Goal: Task Accomplishment & Management: Use online tool/utility

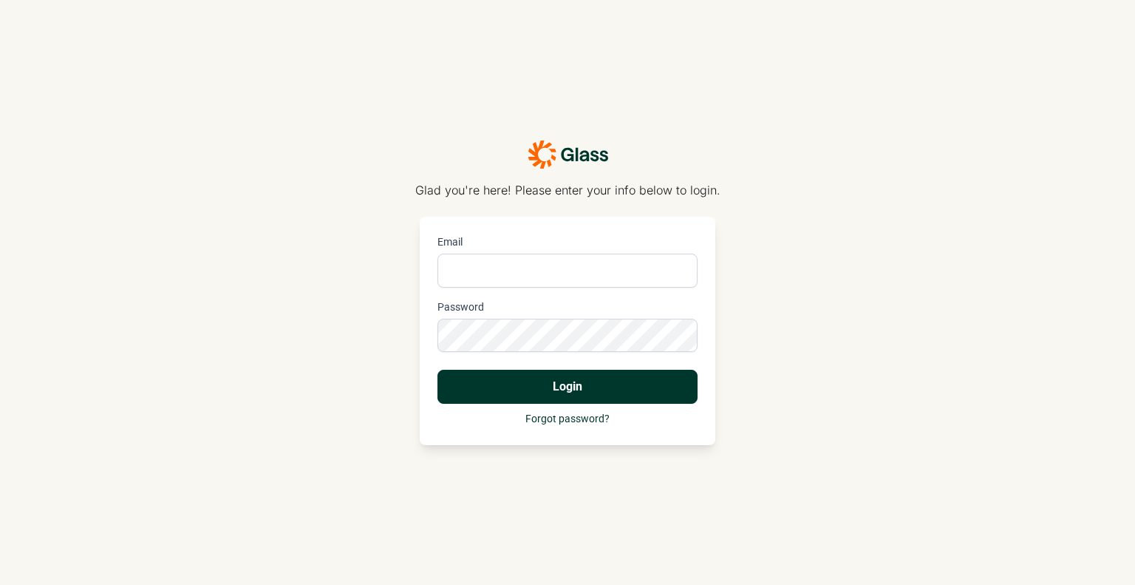
type input "[PERSON_NAME][EMAIL_ADDRESS][DOMAIN_NAME]"
click at [667, 387] on button "Login" at bounding box center [568, 387] width 260 height 34
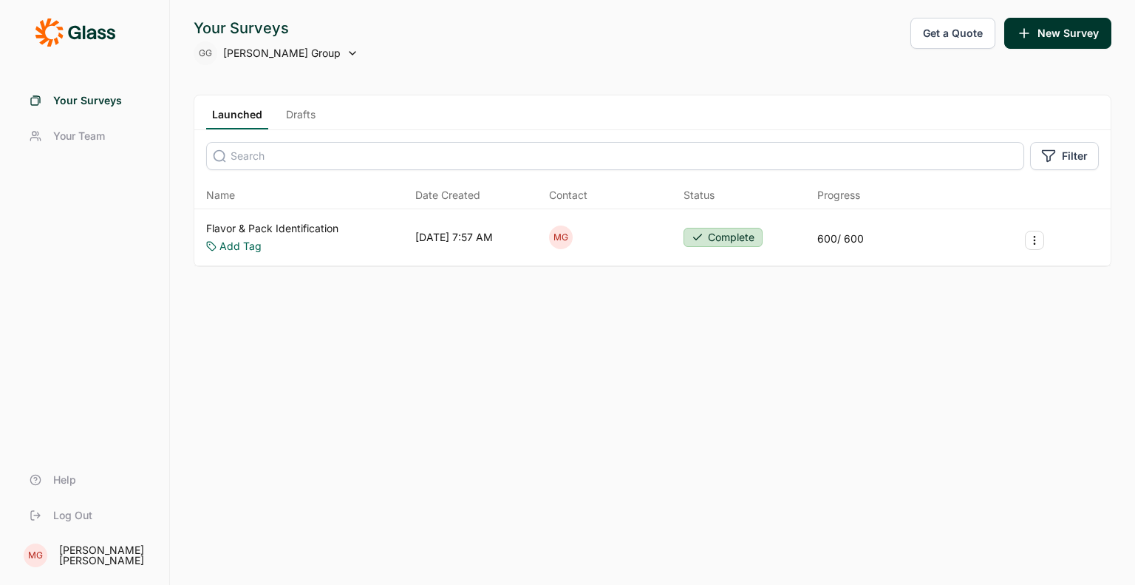
click at [936, 34] on button "Get a Quote" at bounding box center [953, 33] width 85 height 31
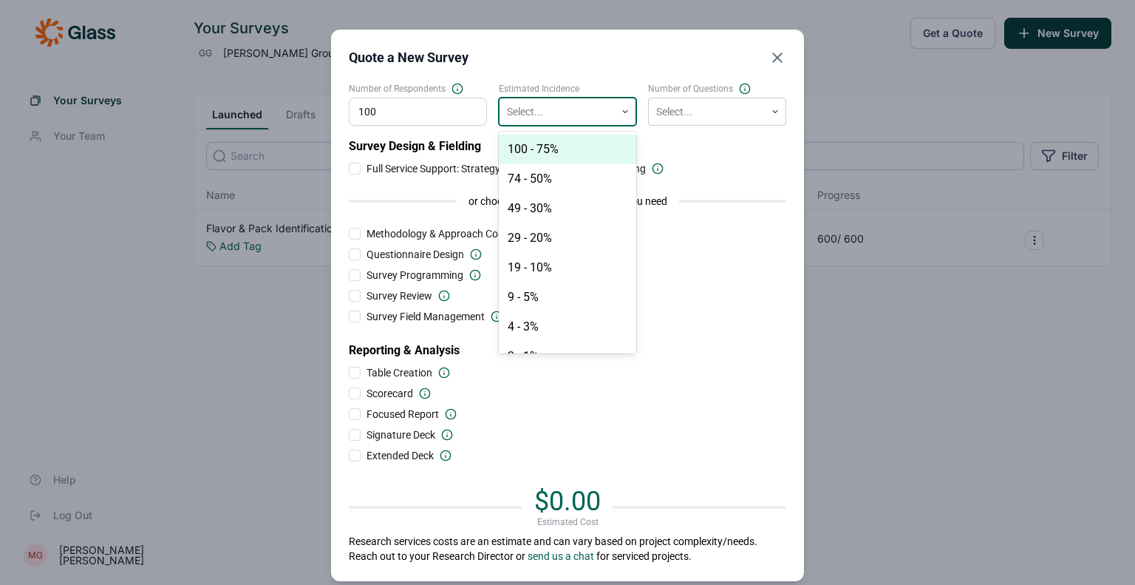
click at [582, 115] on div at bounding box center [557, 112] width 101 height 18
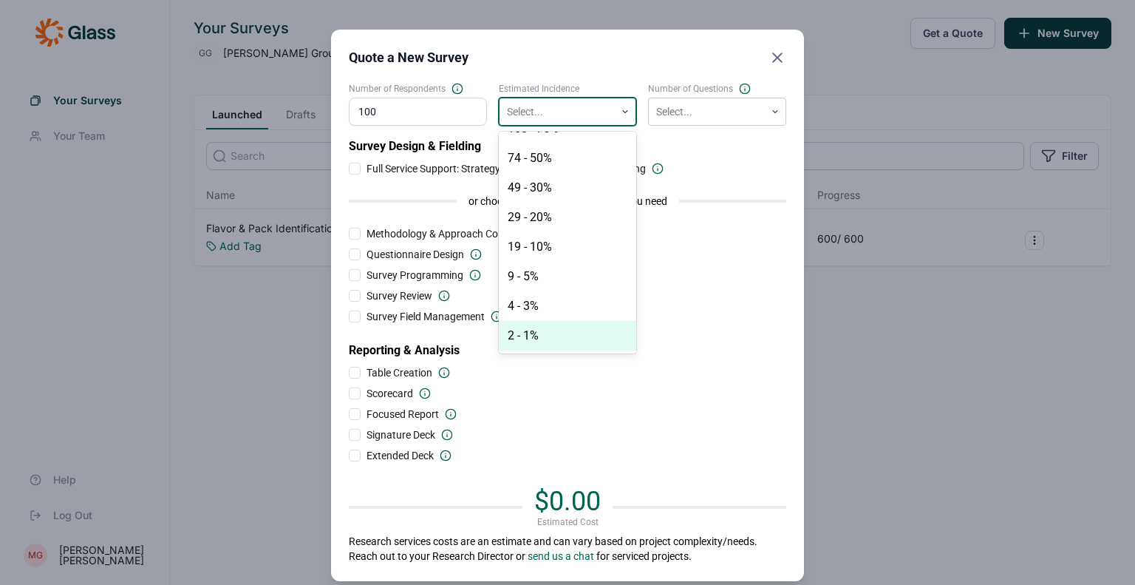
click at [603, 344] on div "2 - 1%" at bounding box center [568, 336] width 138 height 30
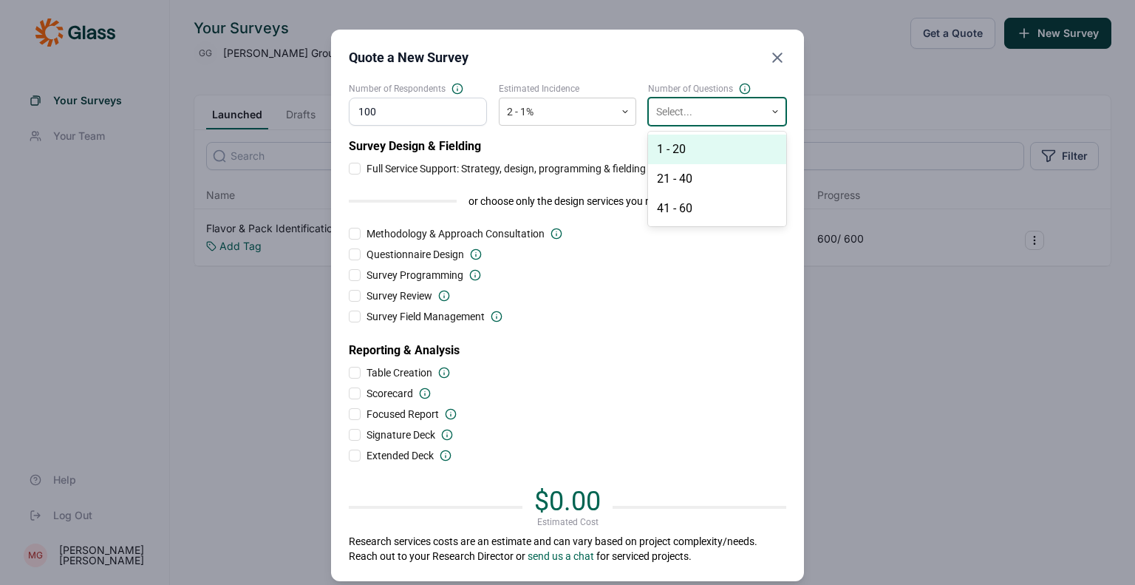
click at [683, 115] on div at bounding box center [706, 112] width 101 height 18
click at [674, 183] on div "21 - 40" at bounding box center [717, 179] width 138 height 30
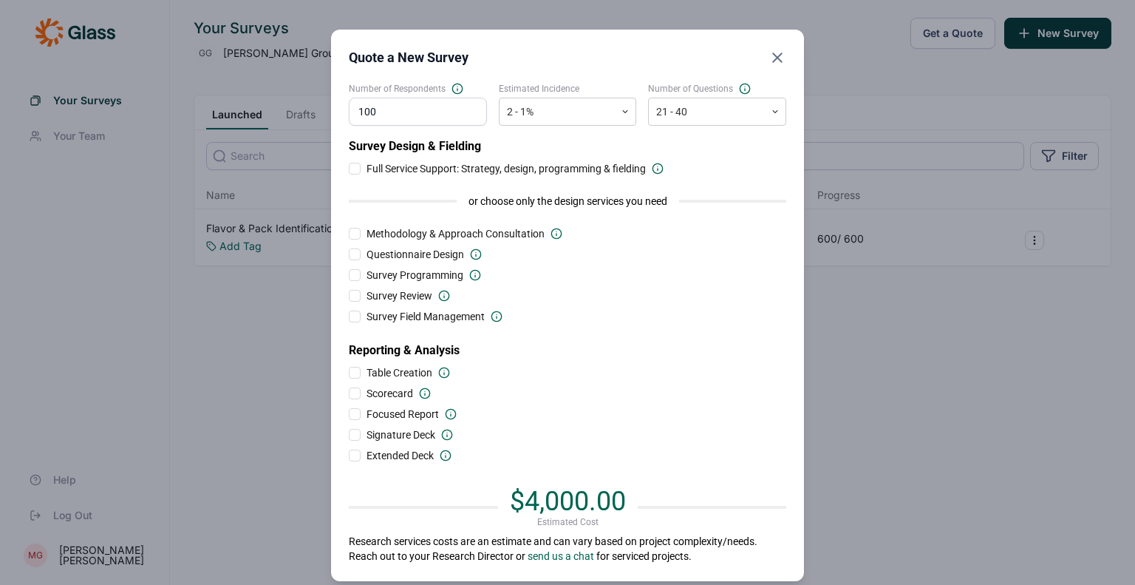
click at [349, 170] on div at bounding box center [355, 169] width 12 height 12
click at [349, 169] on input "Full Service Support: Strategy, design, programming & fielding" at bounding box center [349, 169] width 0 height 0
click at [352, 166] on div at bounding box center [355, 168] width 7 height 7
click at [349, 169] on input "Full Service Support: Strategy, design, programming & fielding" at bounding box center [349, 169] width 0 height 0
click at [351, 271] on div at bounding box center [355, 275] width 12 height 12
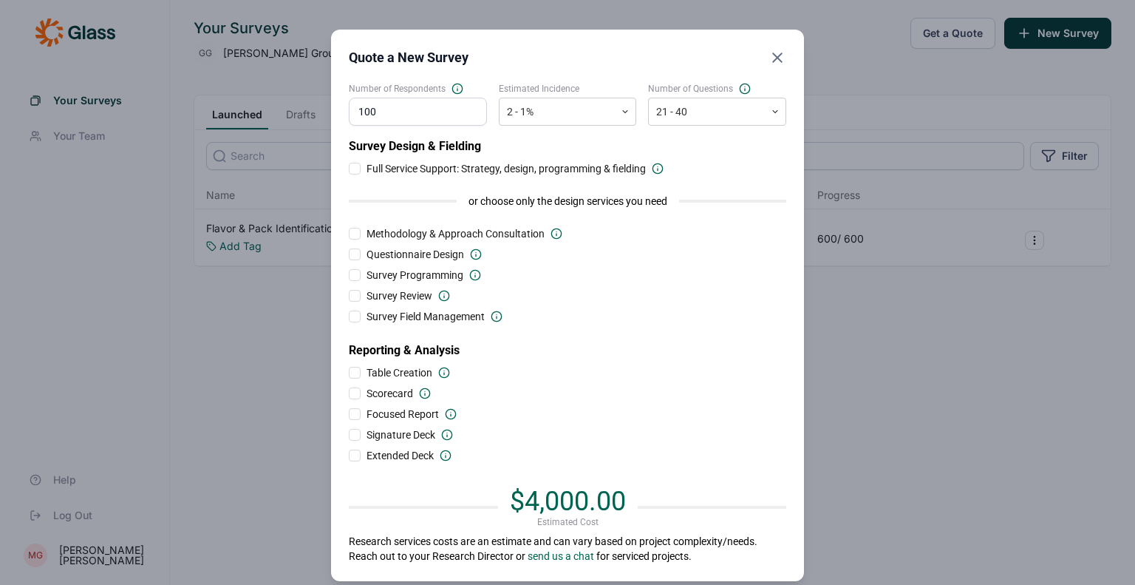
click at [349, 275] on input "Survey Programming" at bounding box center [349, 275] width 0 height 0
click at [353, 316] on div at bounding box center [355, 316] width 12 height 12
click at [349, 316] on input "Survey Field Management" at bounding box center [349, 316] width 0 height 0
click at [353, 316] on div at bounding box center [355, 316] width 12 height 12
click at [349, 316] on input "Survey Field Management" at bounding box center [349, 316] width 0 height 0
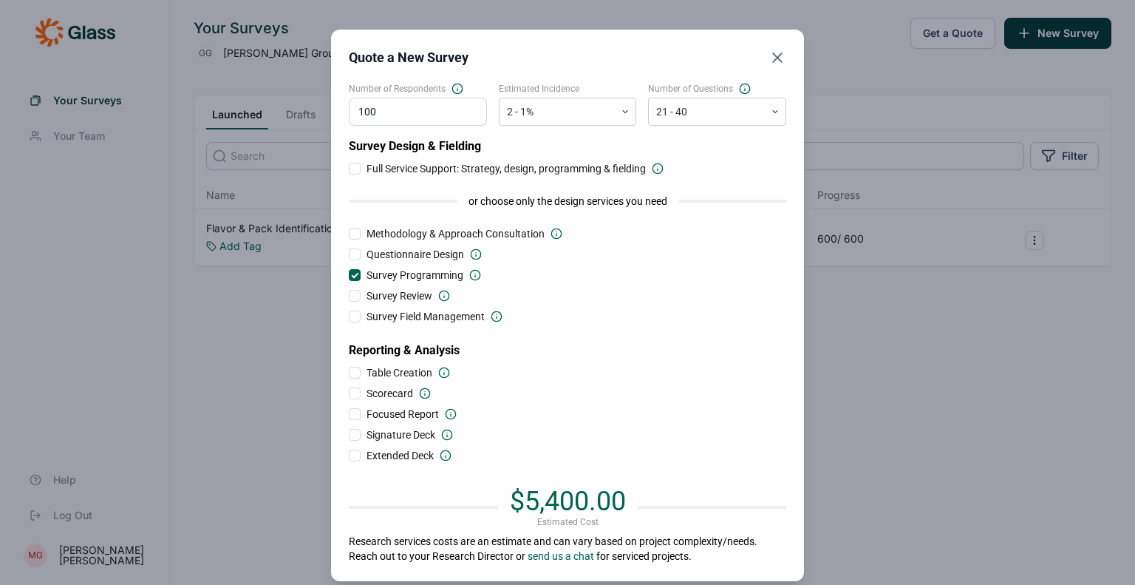
click at [353, 392] on div at bounding box center [355, 393] width 12 height 12
click at [349, 393] on input "Scorecard" at bounding box center [349, 393] width 0 height 0
click at [398, 118] on input "100" at bounding box center [418, 112] width 138 height 28
type input "1"
type input "50"
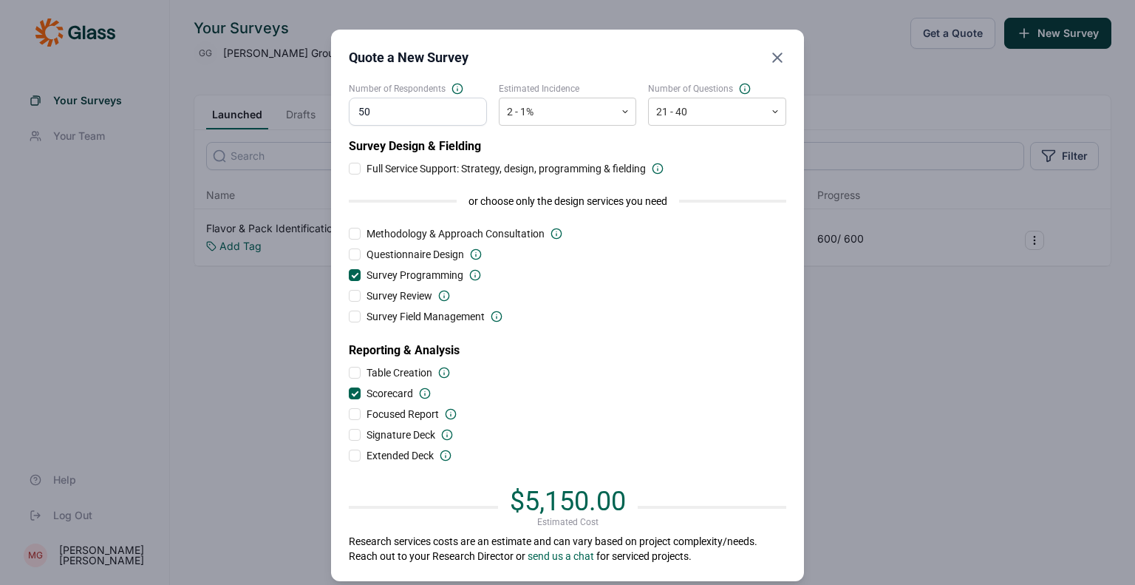
click at [507, 143] on h2 "Survey Design & Fielding" at bounding box center [568, 146] width 438 height 18
drag, startPoint x: 554, startPoint y: 310, endPoint x: 350, endPoint y: 396, distance: 220.9
click at [350, 396] on div "Survey Design & Fielding Full Service Support: Strategy, design, programming & …" at bounding box center [568, 299] width 438 height 325
click at [350, 396] on div at bounding box center [355, 393] width 12 height 12
click at [349, 393] on input "Scorecard" at bounding box center [349, 393] width 0 height 0
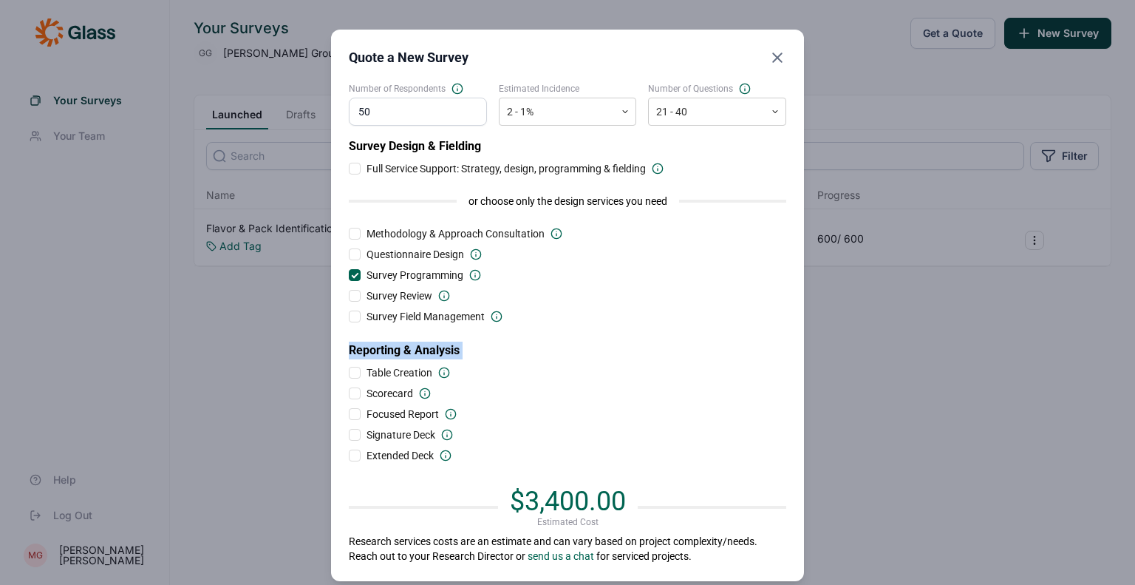
click at [537, 384] on div "Survey Design & Fielding Full Service Support: Strategy, design, programming & …" at bounding box center [568, 299] width 438 height 325
click at [353, 274] on div at bounding box center [355, 275] width 12 height 12
click at [349, 275] on input "Survey Programming" at bounding box center [349, 275] width 0 height 0
click at [353, 274] on div at bounding box center [355, 275] width 12 height 12
click at [349, 275] on input "Survey Programming" at bounding box center [349, 275] width 0 height 0
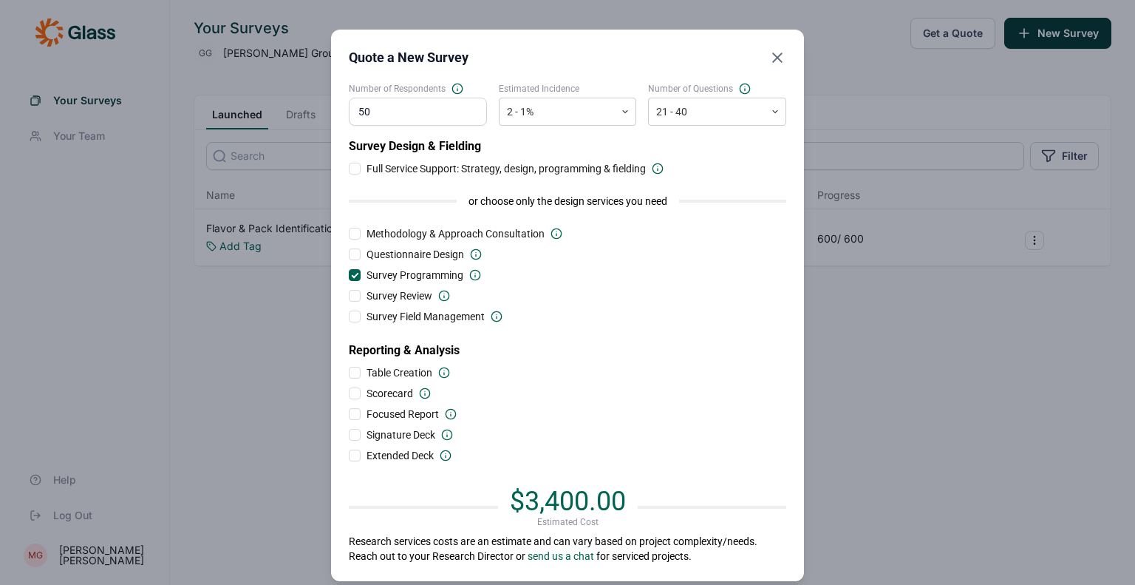
click at [351, 395] on div at bounding box center [355, 393] width 12 height 12
click at [349, 393] on input "Scorecard" at bounding box center [349, 393] width 0 height 0
click at [351, 395] on div at bounding box center [355, 393] width 12 height 12
click at [349, 393] on input "Scorecard" at bounding box center [349, 393] width 0 height 0
click at [352, 273] on div at bounding box center [355, 274] width 7 height 7
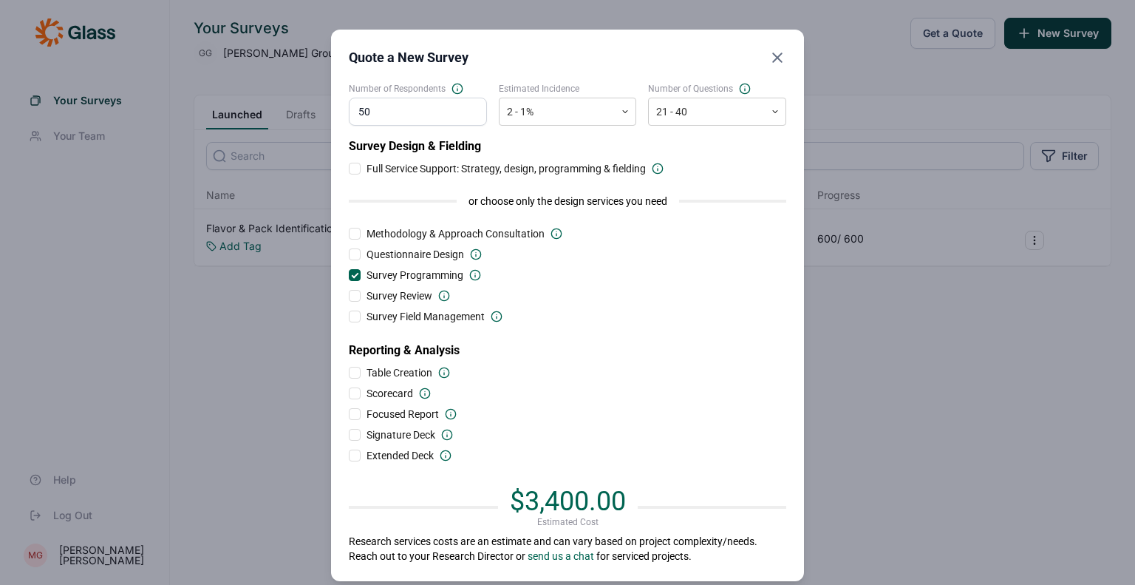
click at [349, 275] on input "Survey Programming" at bounding box center [349, 275] width 0 height 0
click at [349, 296] on div at bounding box center [355, 296] width 12 height 12
click at [349, 296] on input "Survey Review" at bounding box center [349, 296] width 0 height 0
click at [352, 294] on div at bounding box center [355, 295] width 7 height 7
click at [349, 296] on input "Survey Review" at bounding box center [349, 296] width 0 height 0
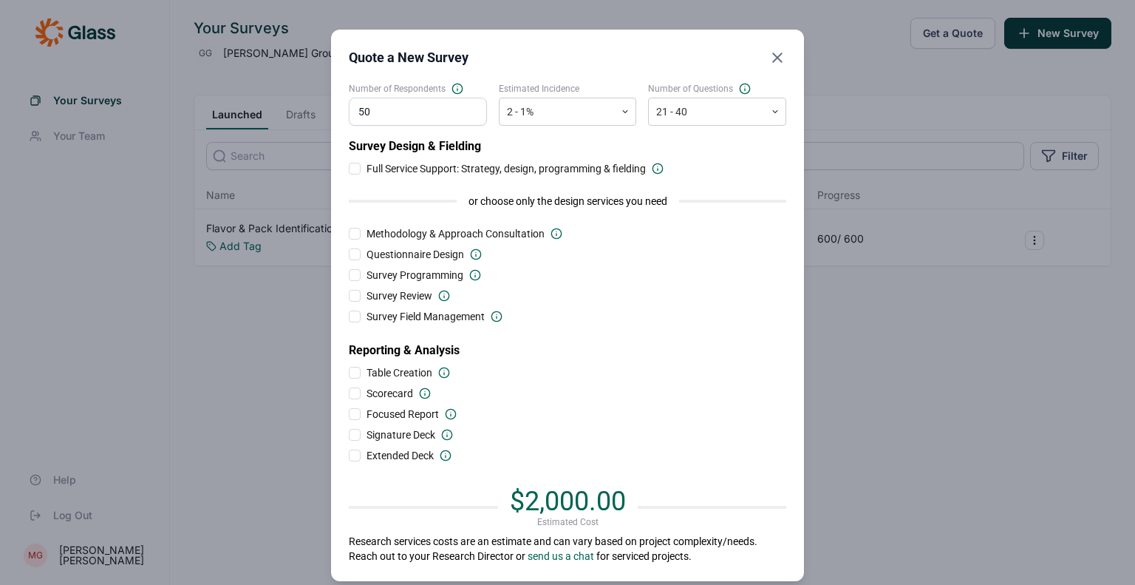
click at [350, 275] on div at bounding box center [355, 275] width 12 height 12
click at [349, 275] on input "Survey Programming" at bounding box center [349, 275] width 0 height 0
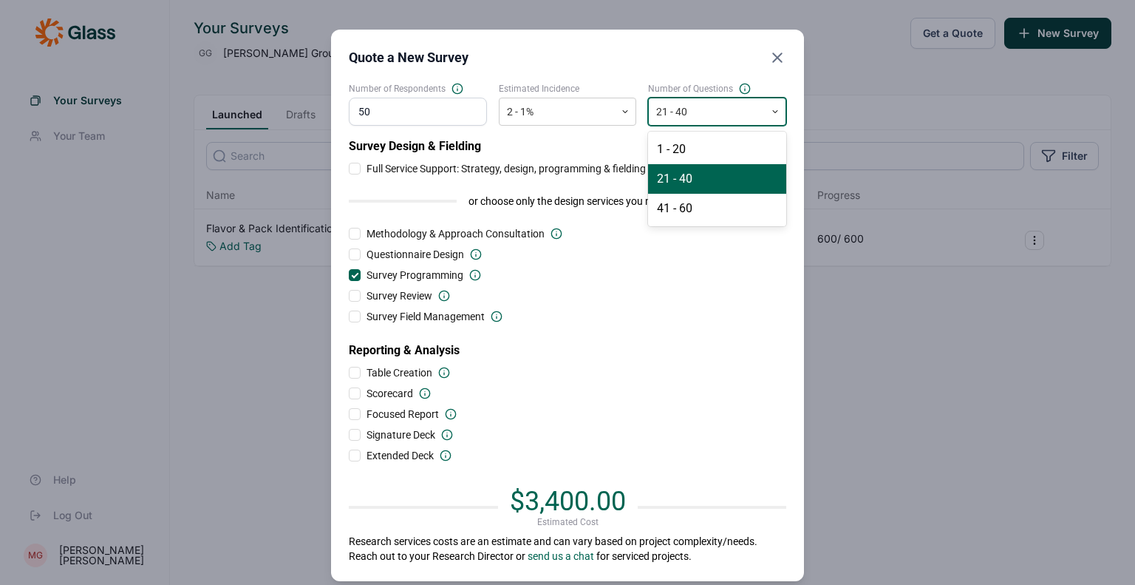
click at [769, 120] on div at bounding box center [775, 111] width 21 height 27
click at [748, 144] on div "1 - 20" at bounding box center [717, 150] width 138 height 30
